Goal: Navigation & Orientation: Understand site structure

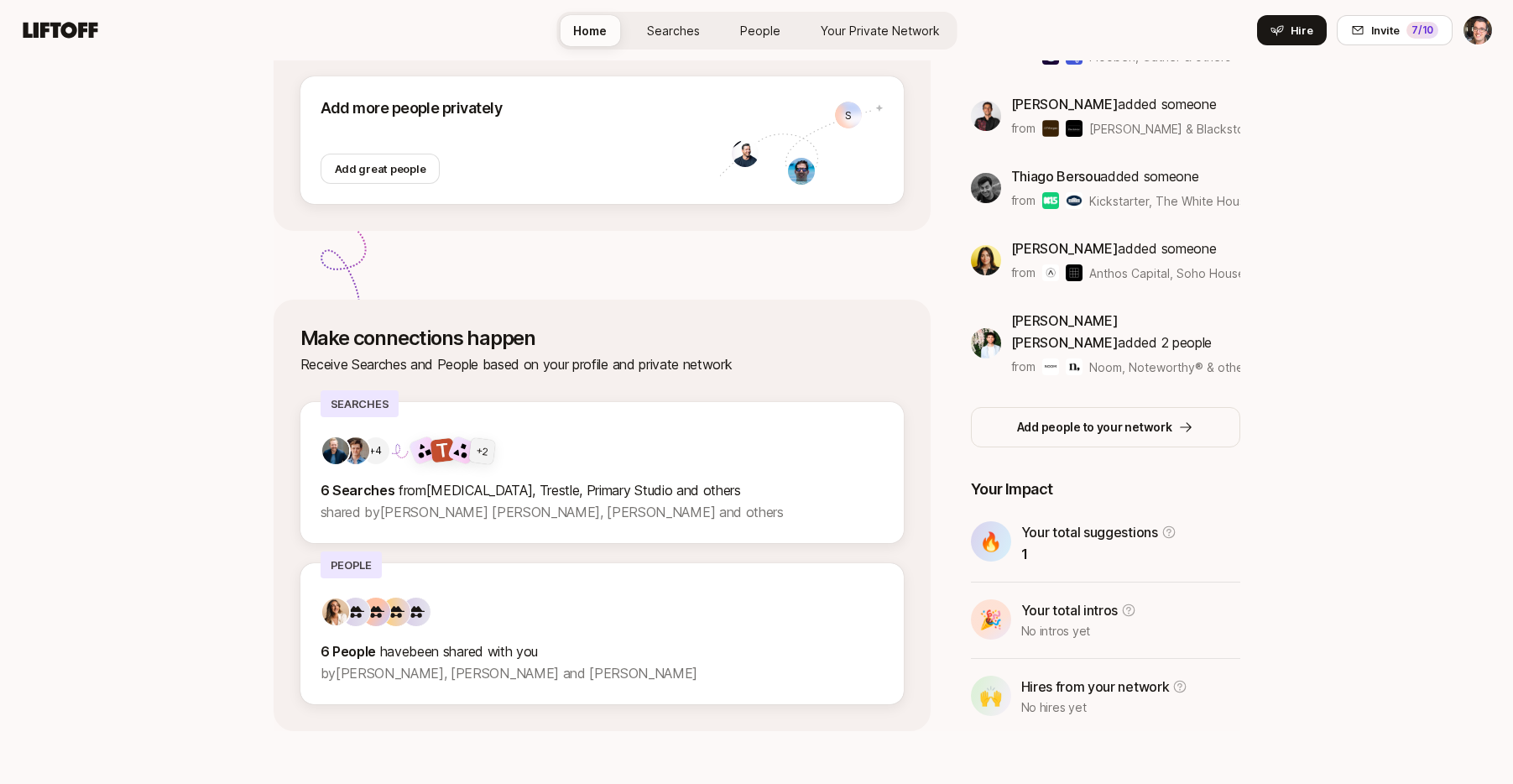
scroll to position [310, 0]
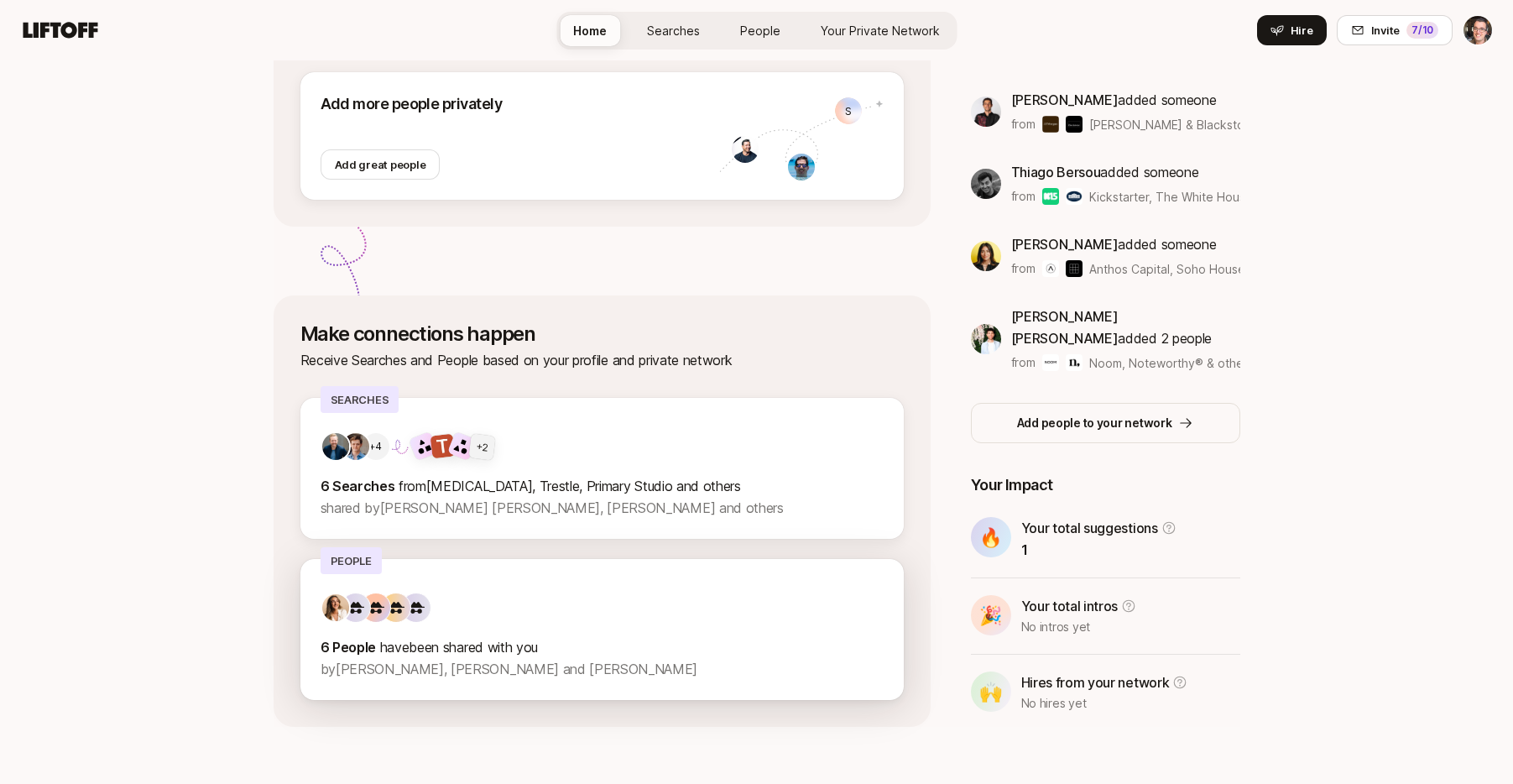
click at [617, 632] on div "6 People have been shared with you by [PERSON_NAME], [PERSON_NAME] and [PERSON_…" at bounding box center [603, 636] width 564 height 87
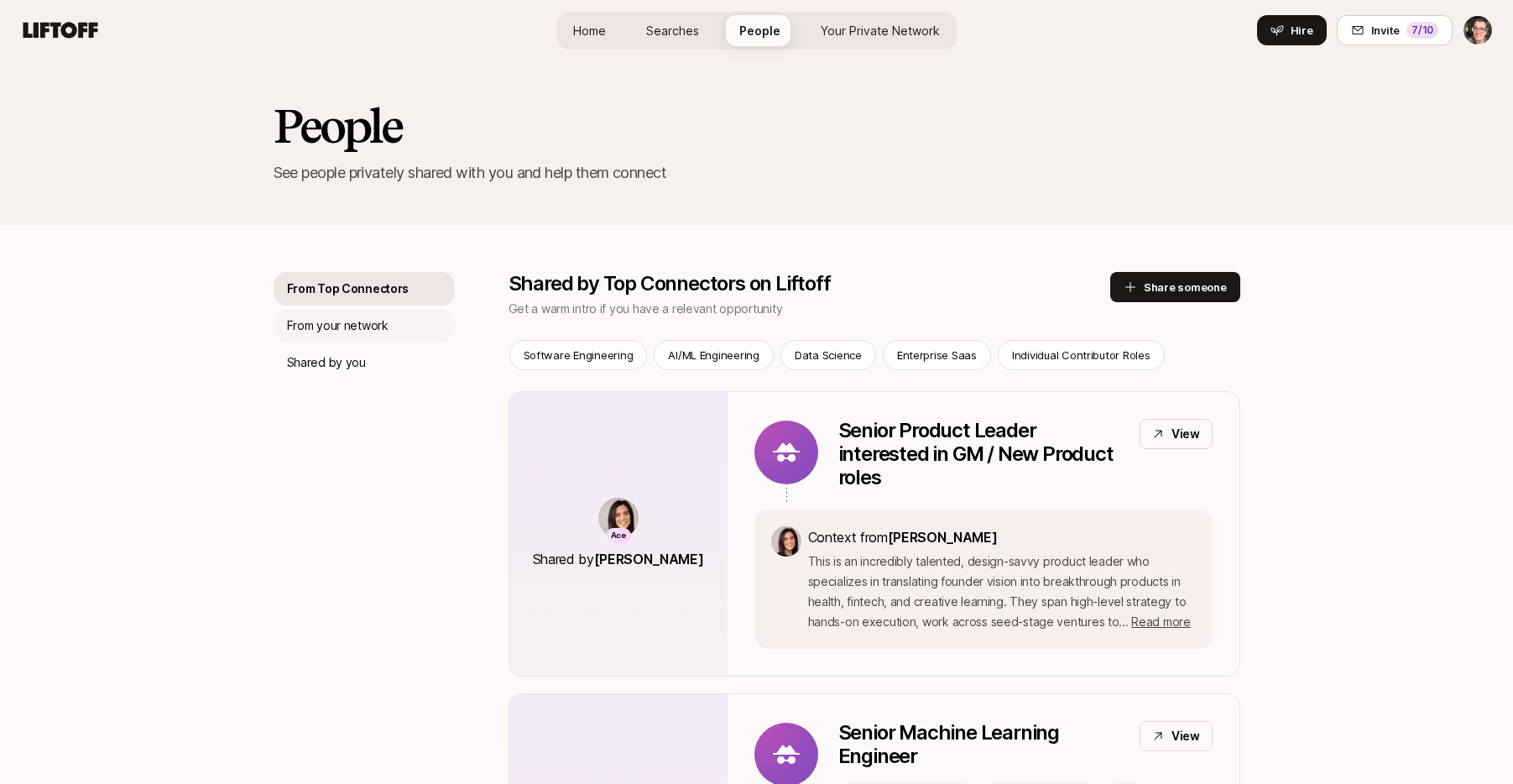
click at [332, 326] on p "From your network" at bounding box center [338, 325] width 101 height 20
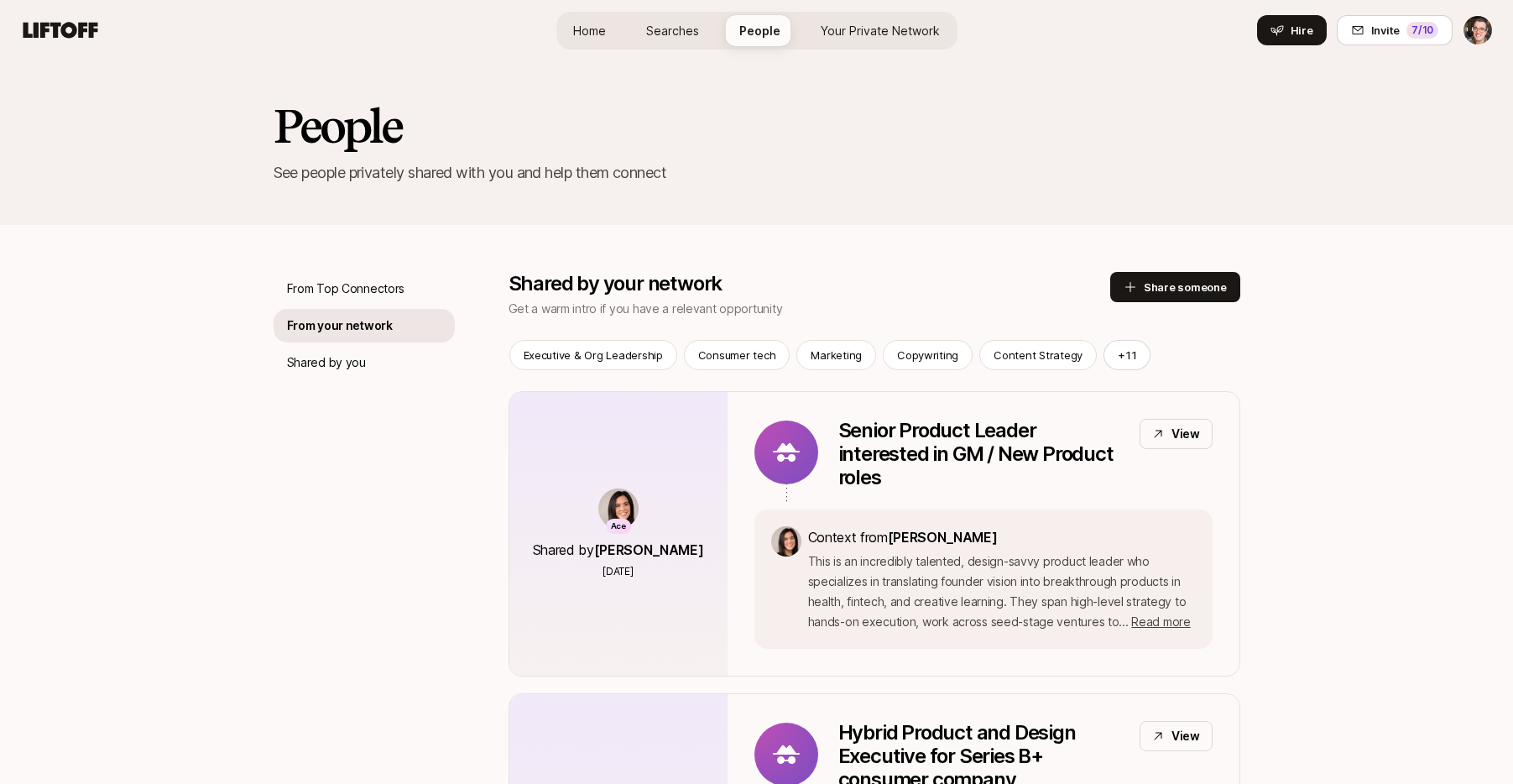
click at [572, 29] on link "Home" at bounding box center [589, 30] width 60 height 31
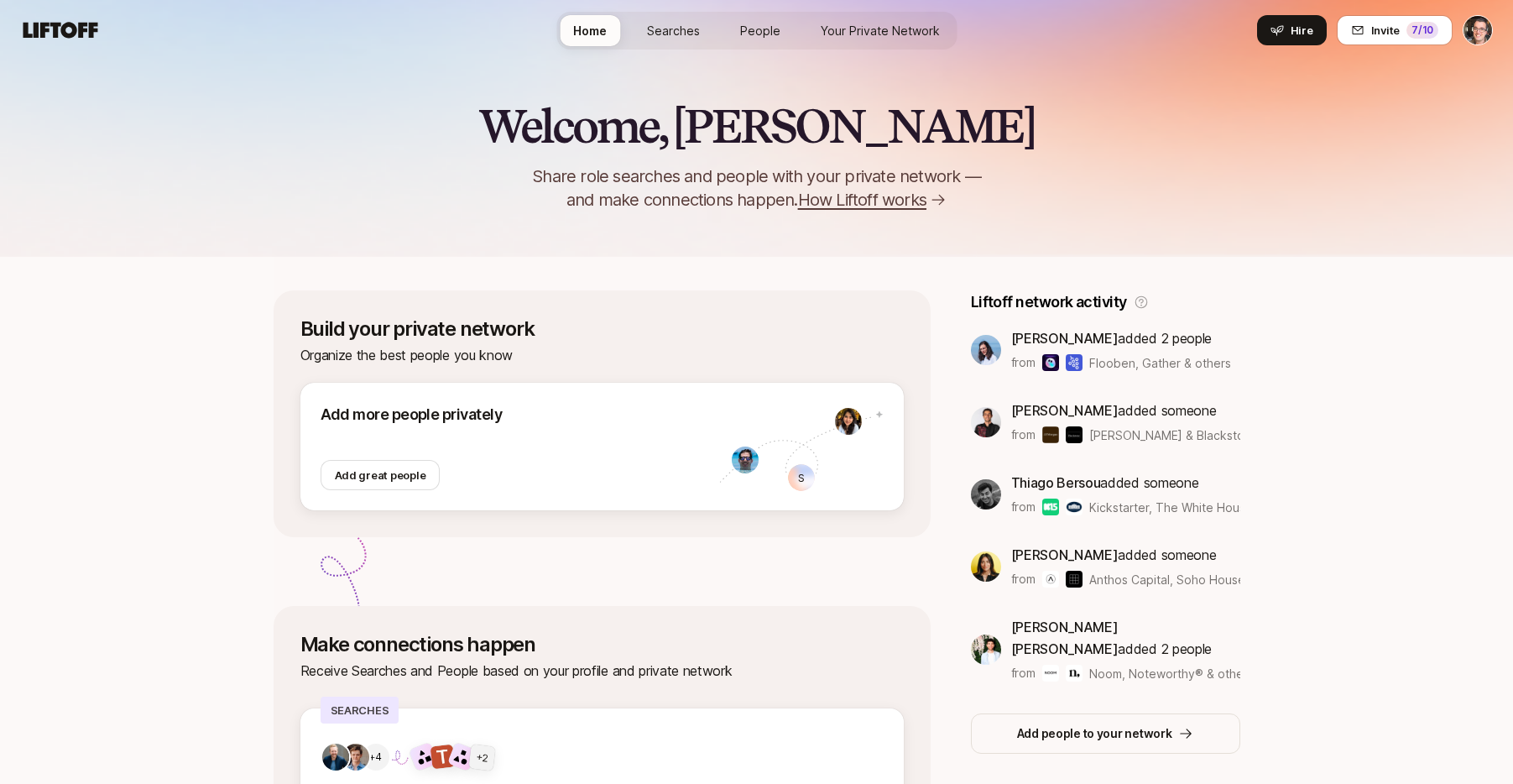
click at [684, 36] on span "Searches" at bounding box center [673, 31] width 52 height 18
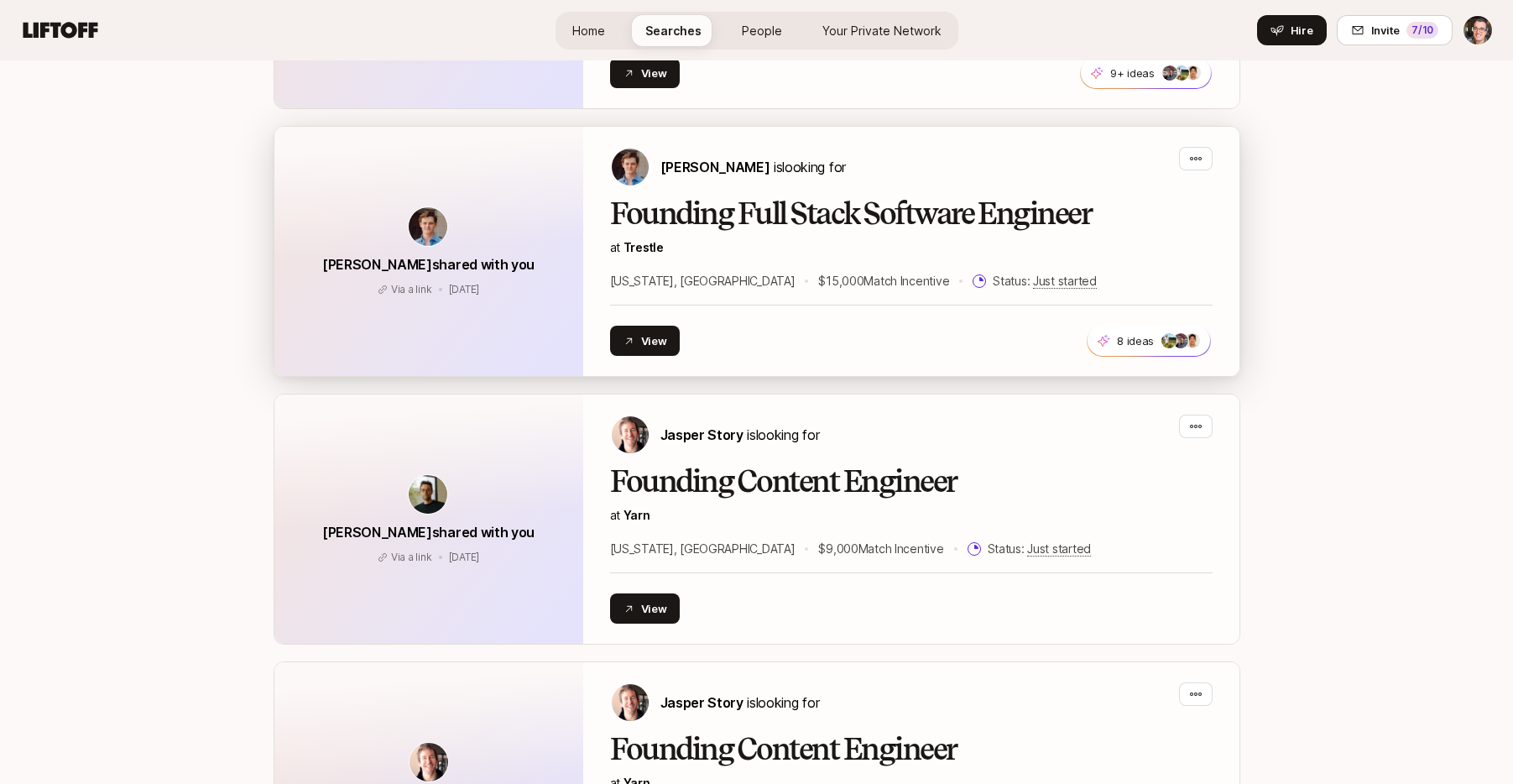
scroll to position [3004, 0]
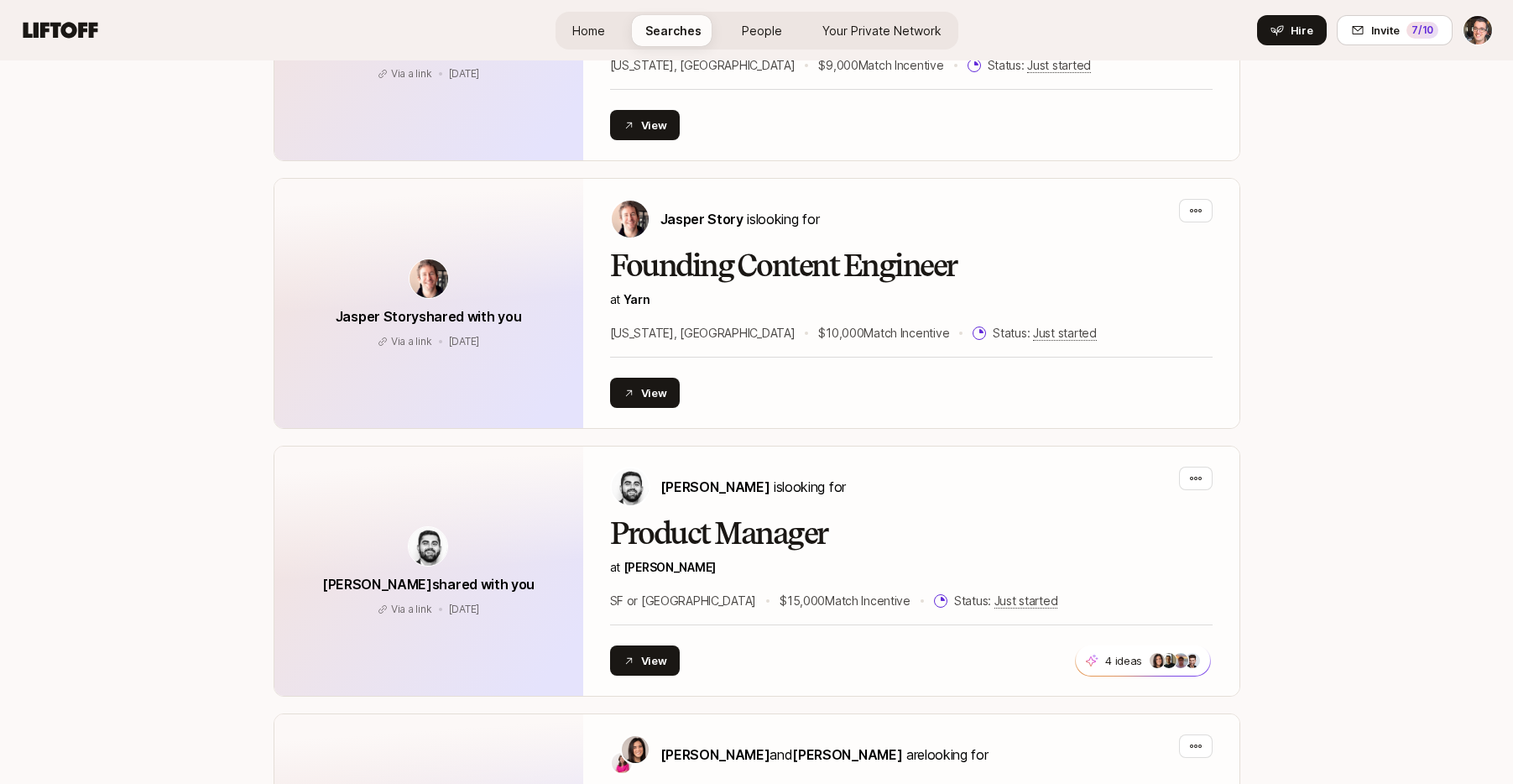
click at [584, 22] on span "Home" at bounding box center [588, 31] width 33 height 18
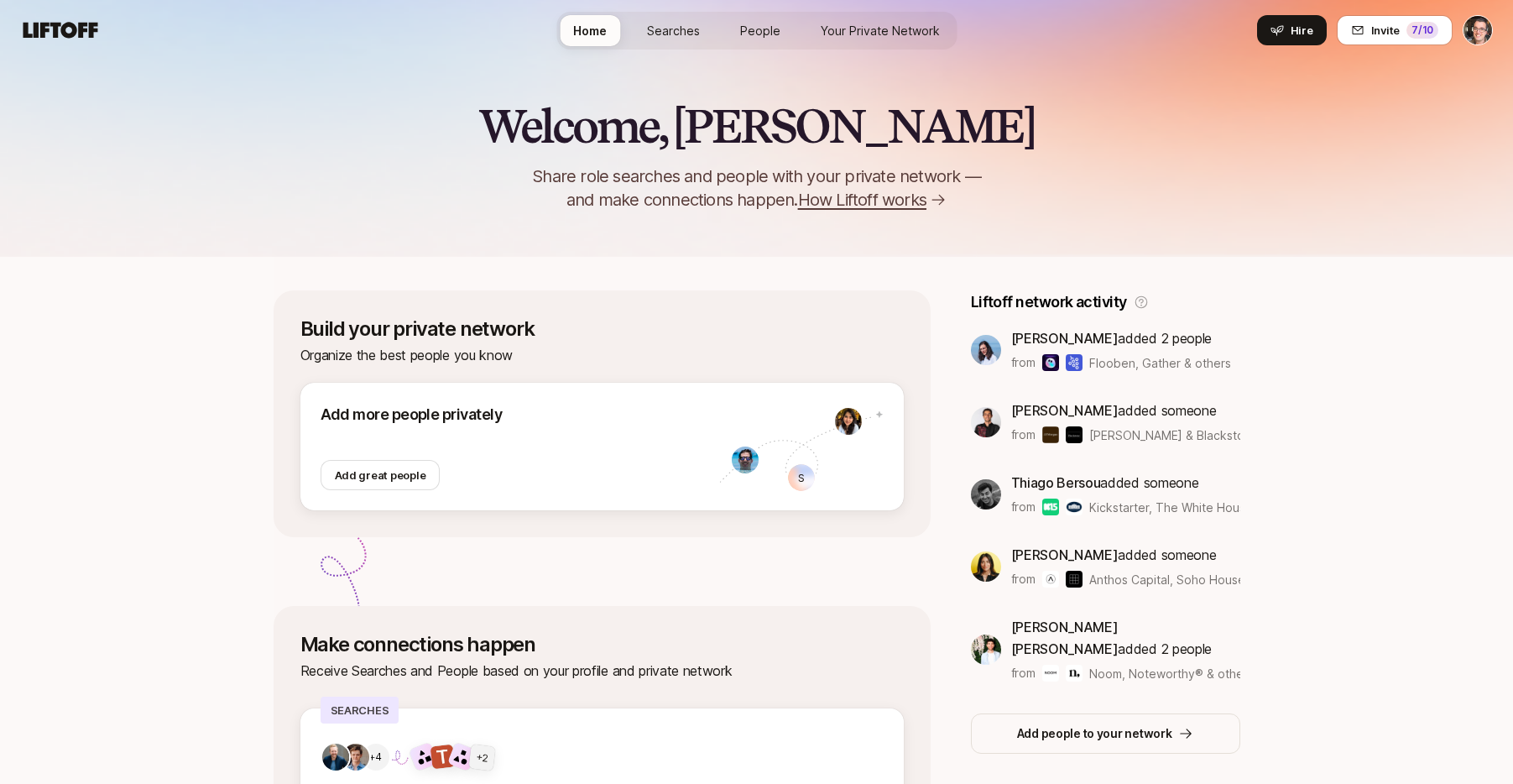
click at [683, 34] on span "Searches" at bounding box center [673, 31] width 52 height 18
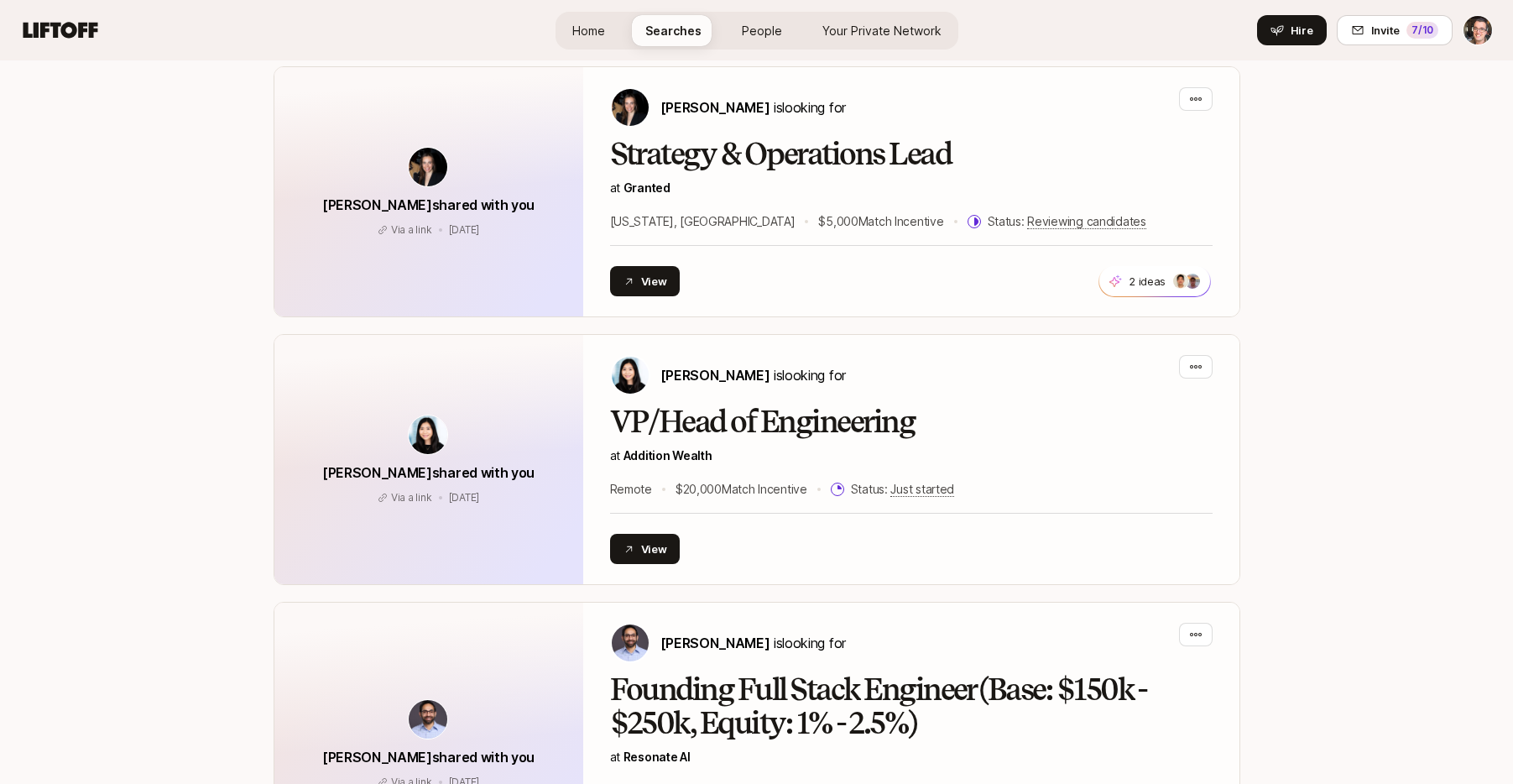
scroll to position [5288, 0]
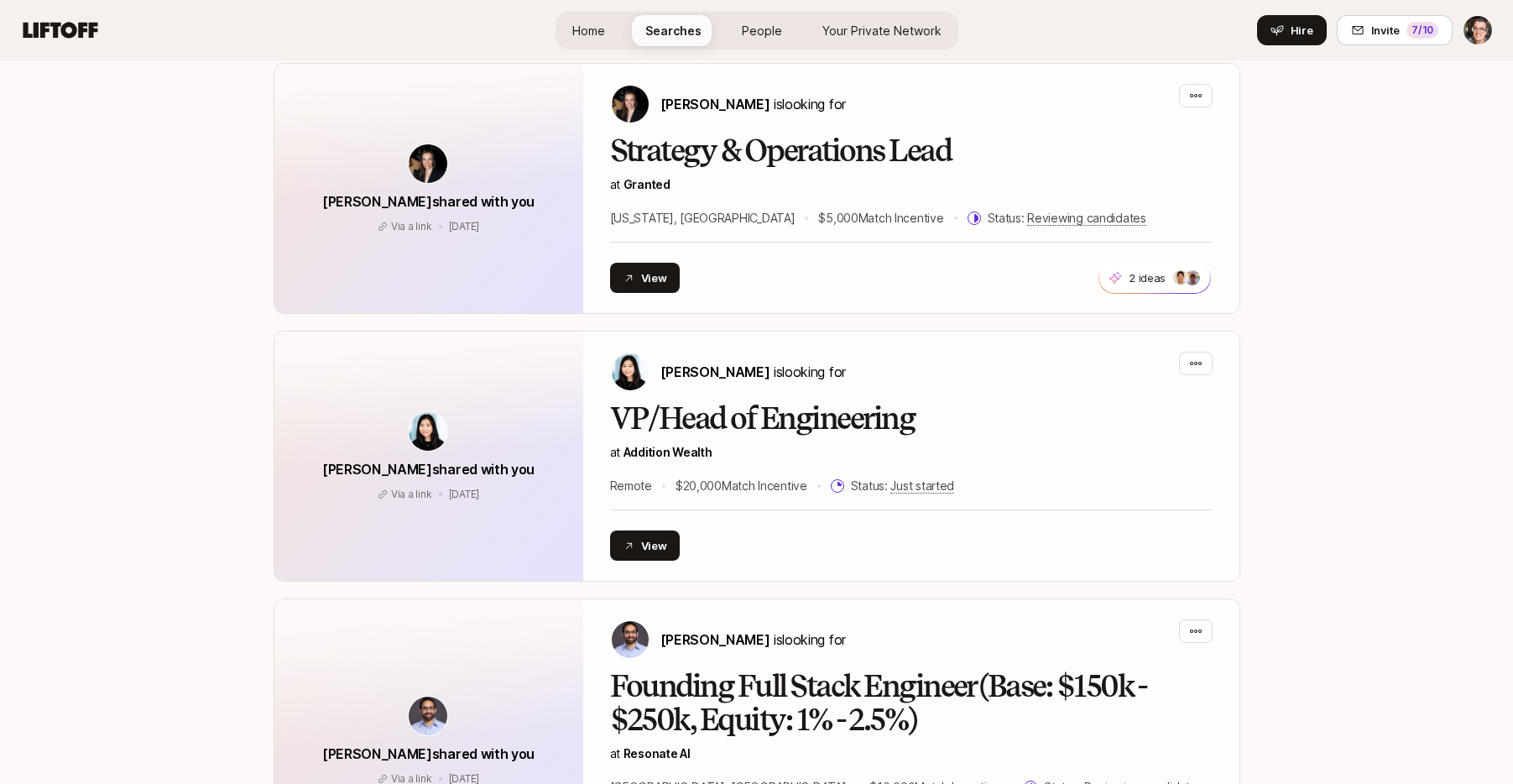
click at [600, 29] on span "Home" at bounding box center [588, 31] width 33 height 18
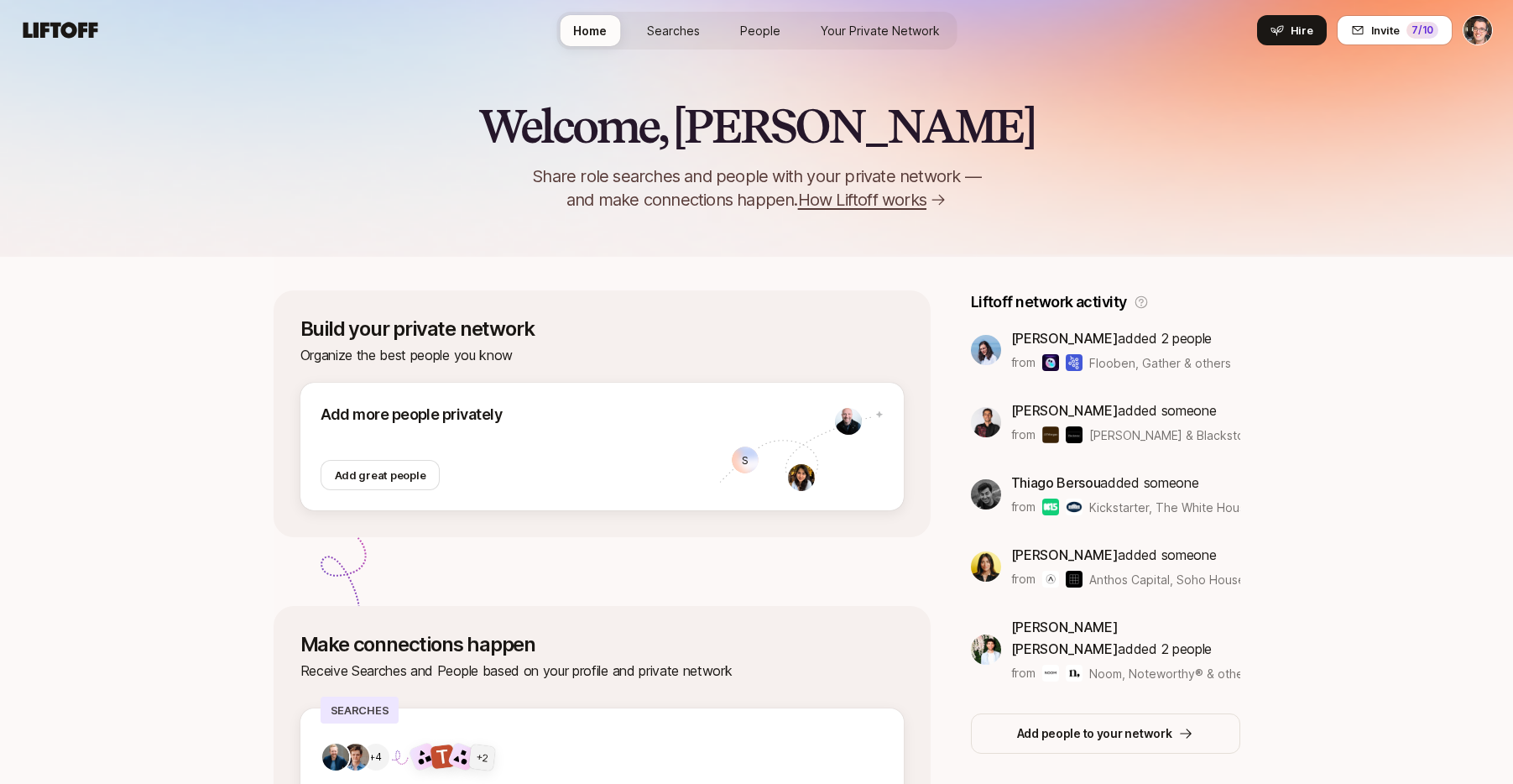
click at [874, 32] on span "Your Private Network" at bounding box center [880, 31] width 119 height 18
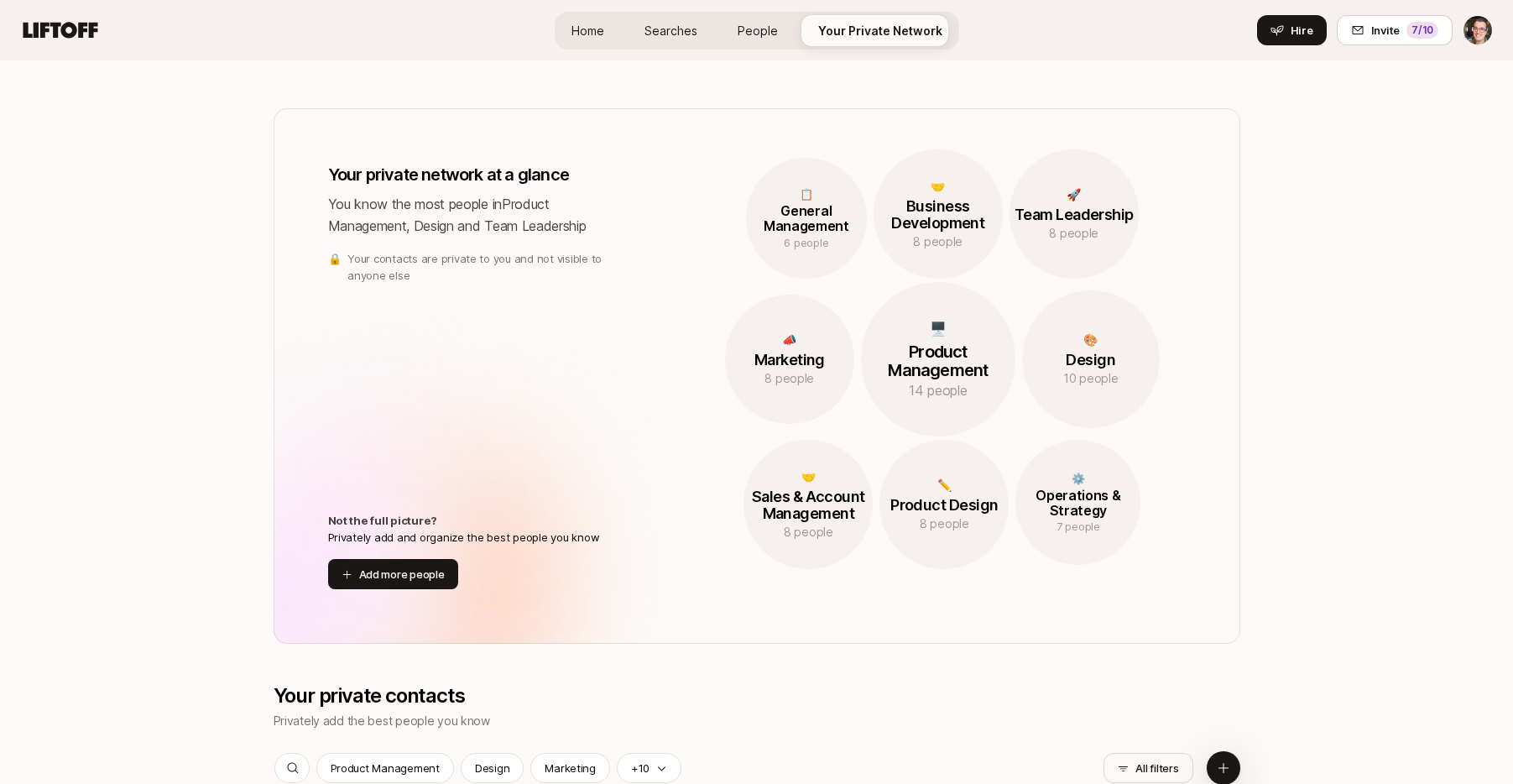
scroll to position [1668, 0]
